Goal: Transaction & Acquisition: Register for event/course

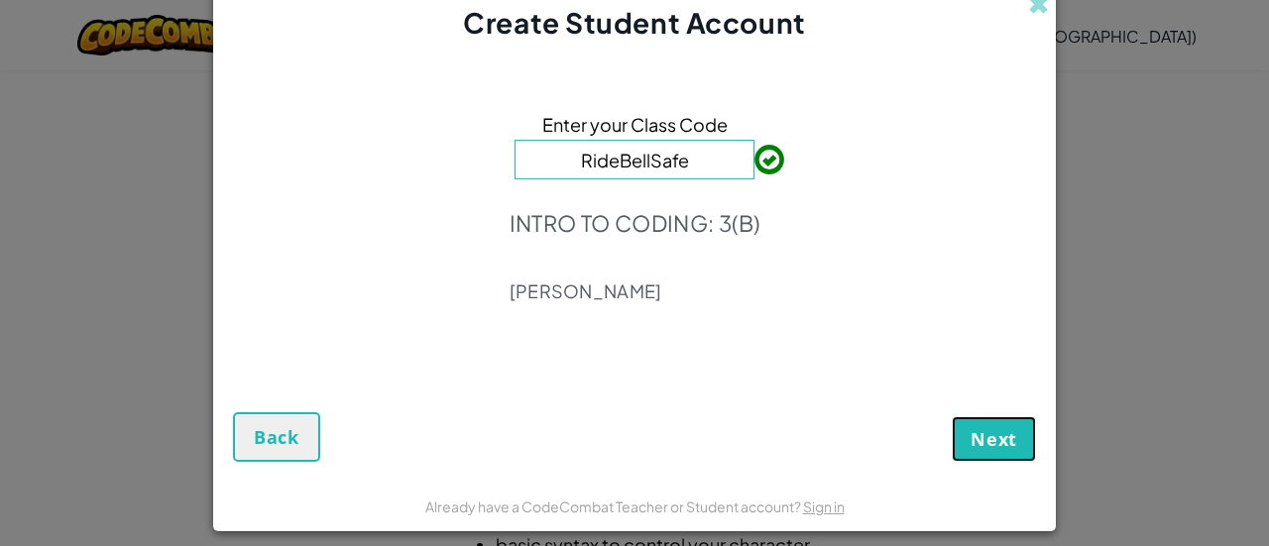
click at [1001, 445] on span "Next" at bounding box center [994, 439] width 47 height 24
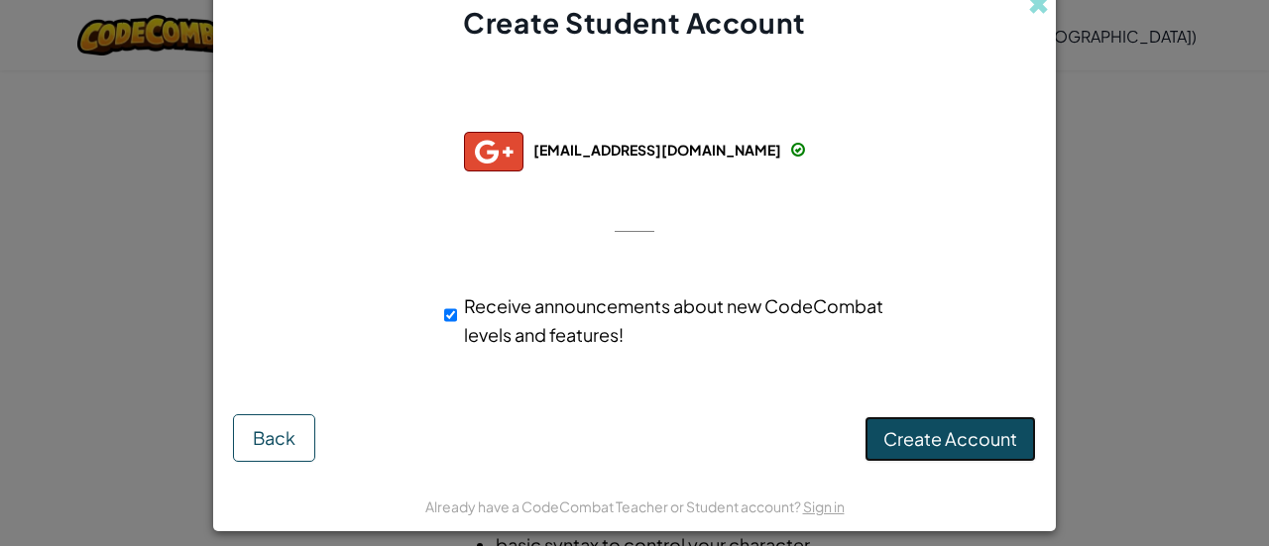
click at [911, 439] on span "Create Account" at bounding box center [951, 438] width 134 height 23
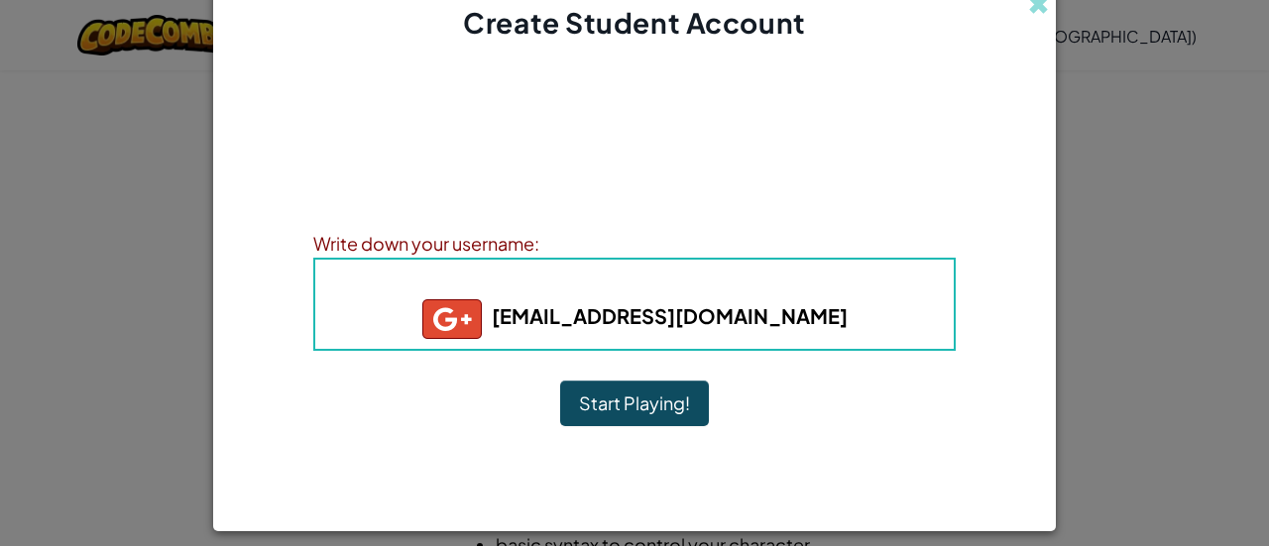
click at [661, 407] on button "Start Playing!" at bounding box center [634, 404] width 149 height 46
